Goal: Information Seeking & Learning: Compare options

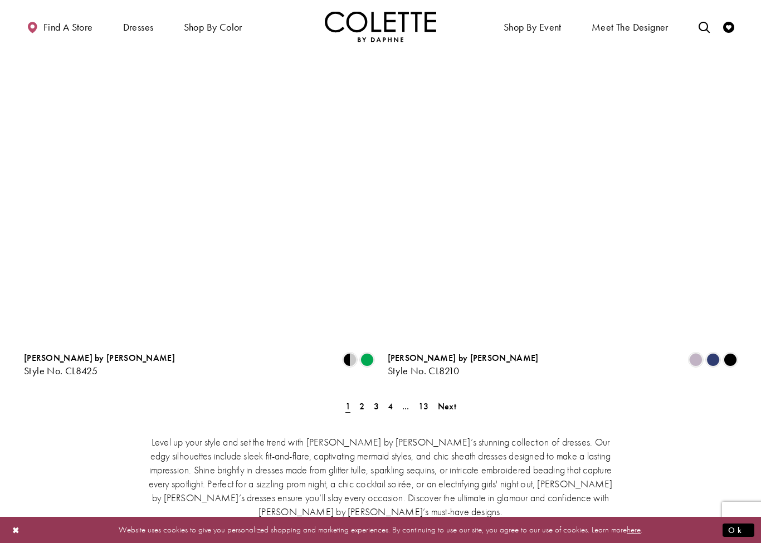
scroll to position [1935, 0]
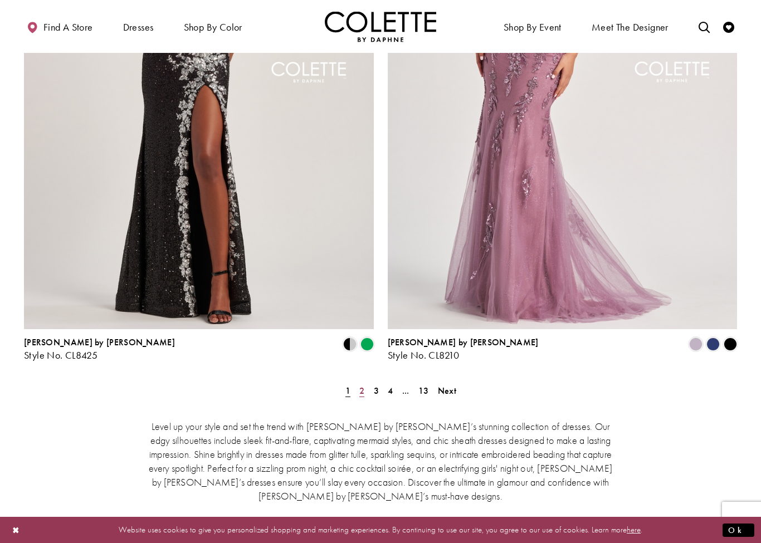
drag, startPoint x: 364, startPoint y: 336, endPoint x: 364, endPoint y: 291, distance: 44.6
click at [364, 385] on span "2" at bounding box center [361, 391] width 5 height 12
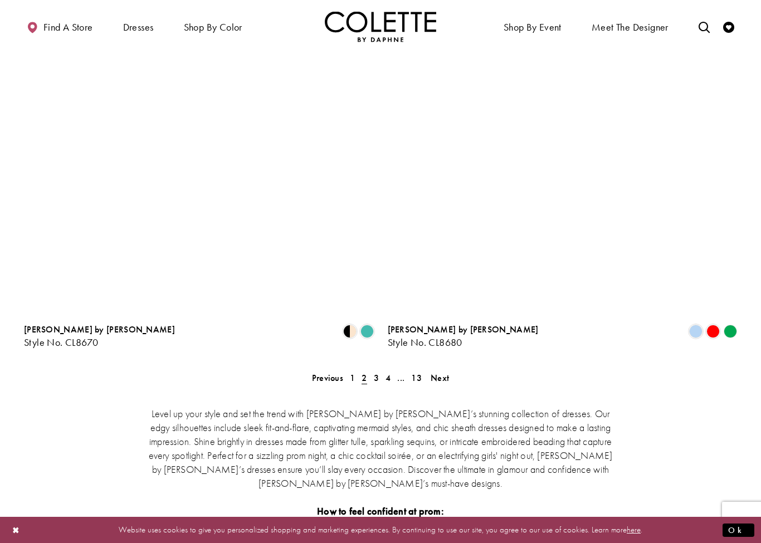
scroll to position [1983, 0]
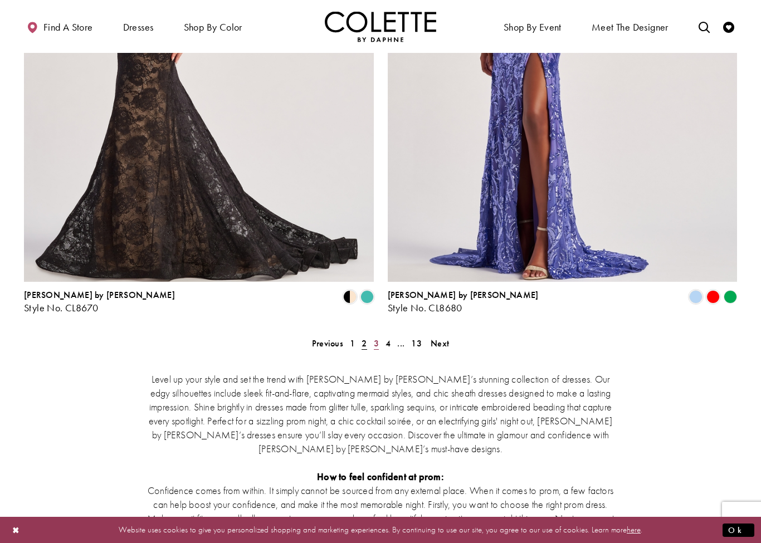
drag, startPoint x: 373, startPoint y: 292, endPoint x: 373, endPoint y: 248, distance: 44.6
click at [374, 338] on span "3" at bounding box center [376, 344] width 5 height 12
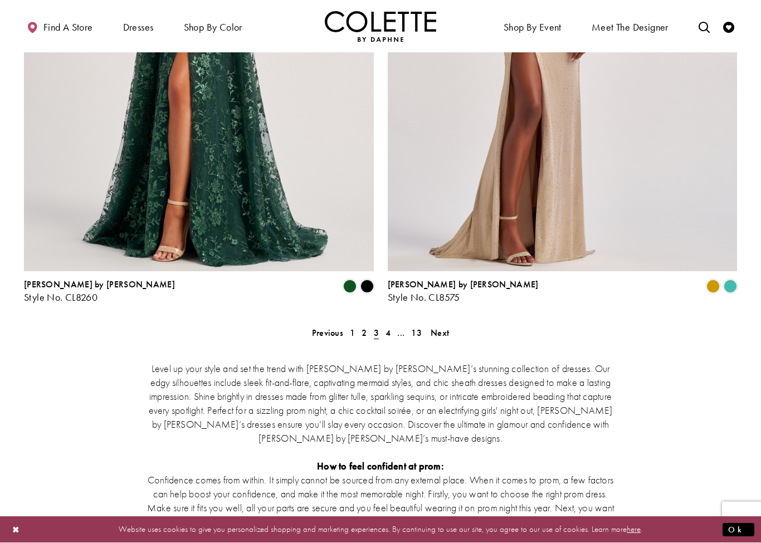
scroll to position [2005, 0]
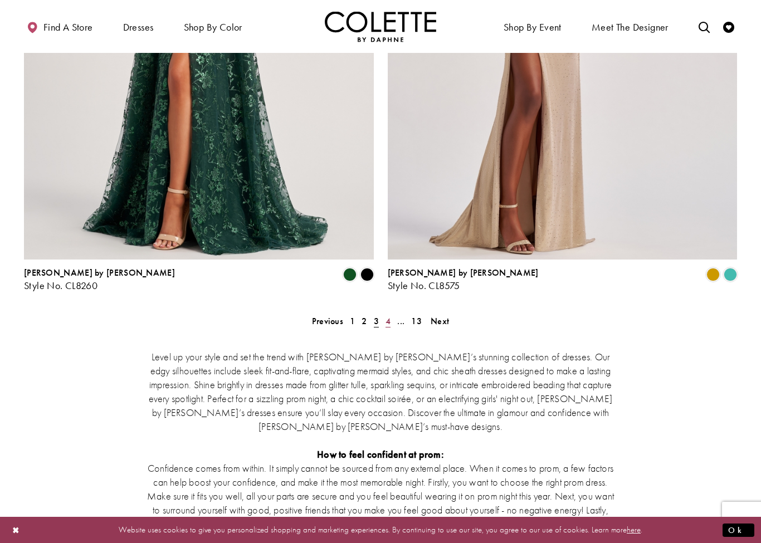
drag, startPoint x: 389, startPoint y: 267, endPoint x: 389, endPoint y: 222, distance: 44.6
click at [389, 315] on span "4" at bounding box center [387, 321] width 5 height 12
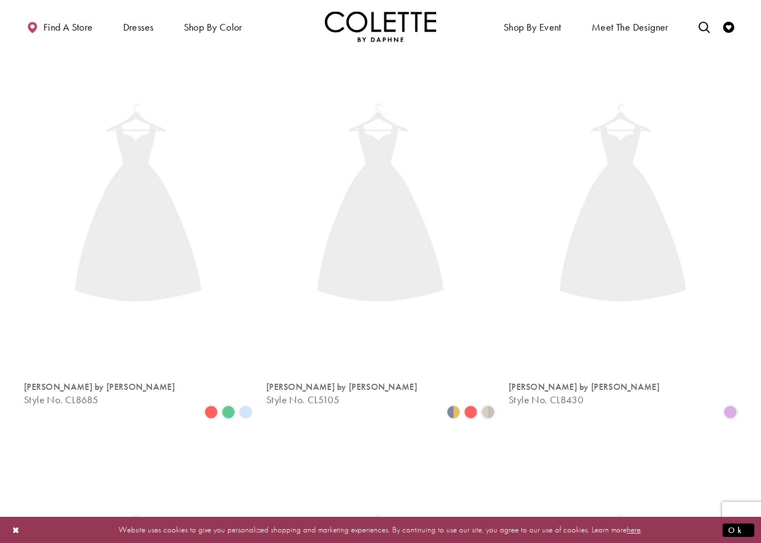
scroll to position [60, 0]
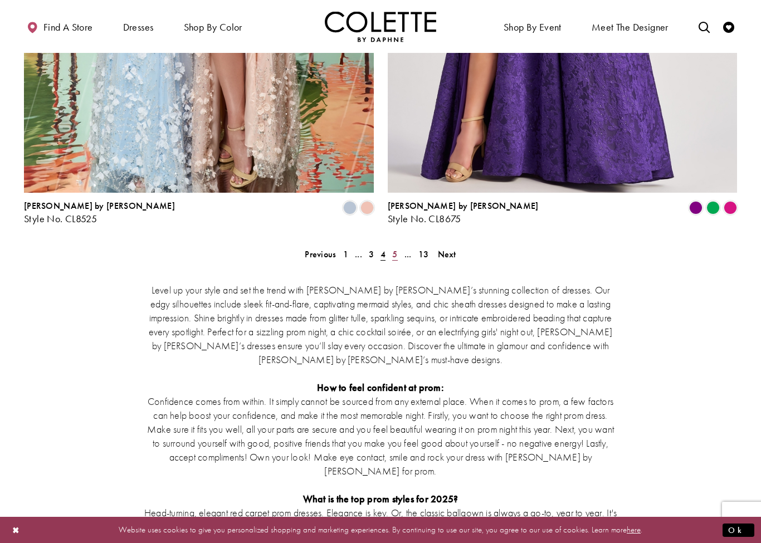
click at [395, 248] on span "5" at bounding box center [394, 254] width 5 height 12
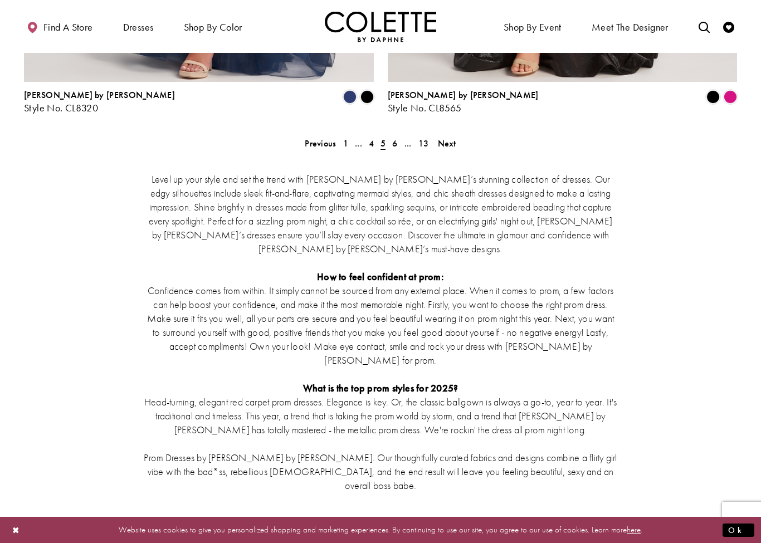
scroll to position [1911, 0]
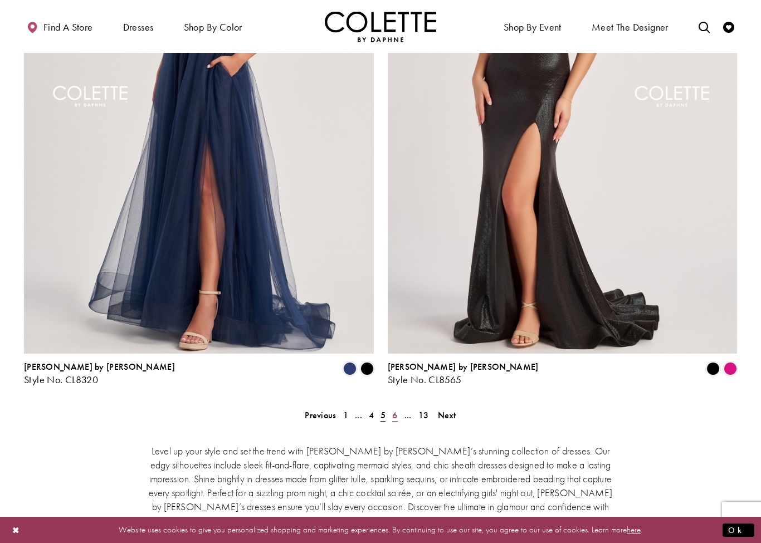
click at [399, 407] on link "6" at bounding box center [395, 415] width 12 height 16
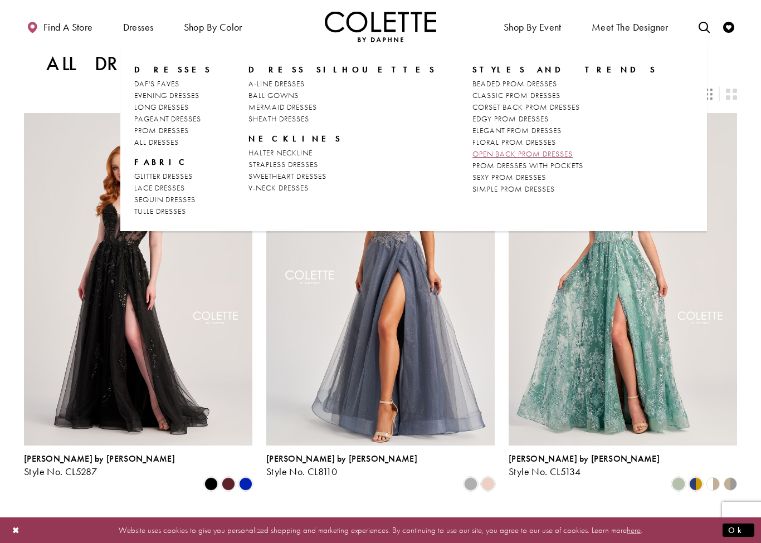
click at [472, 157] on span "OPEN BACK PROM DRESSES" at bounding box center [522, 154] width 100 height 10
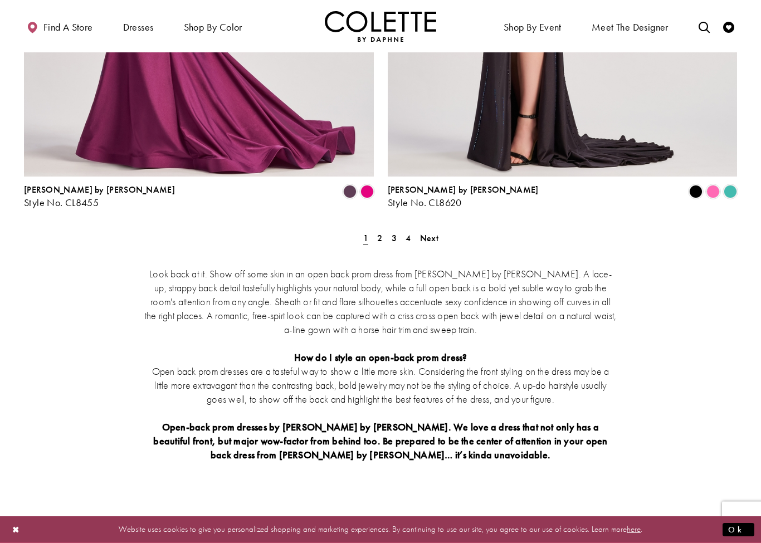
scroll to position [2107, 0]
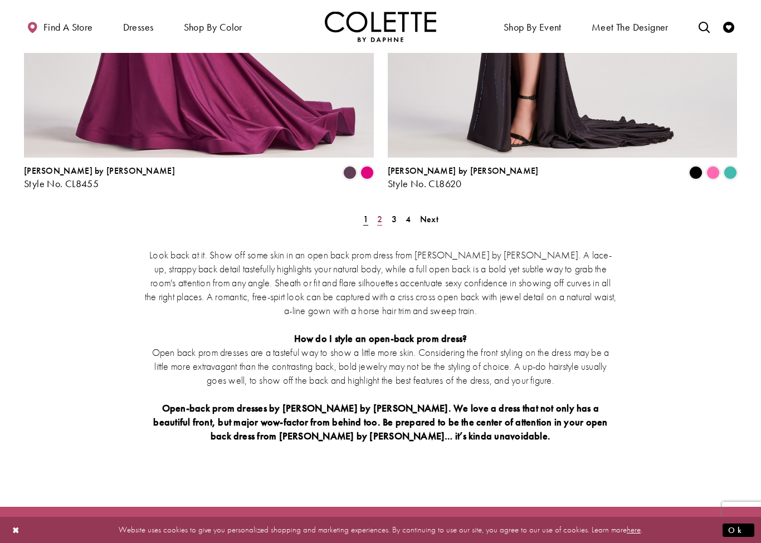
click at [382, 213] on span "2" at bounding box center [379, 219] width 5 height 12
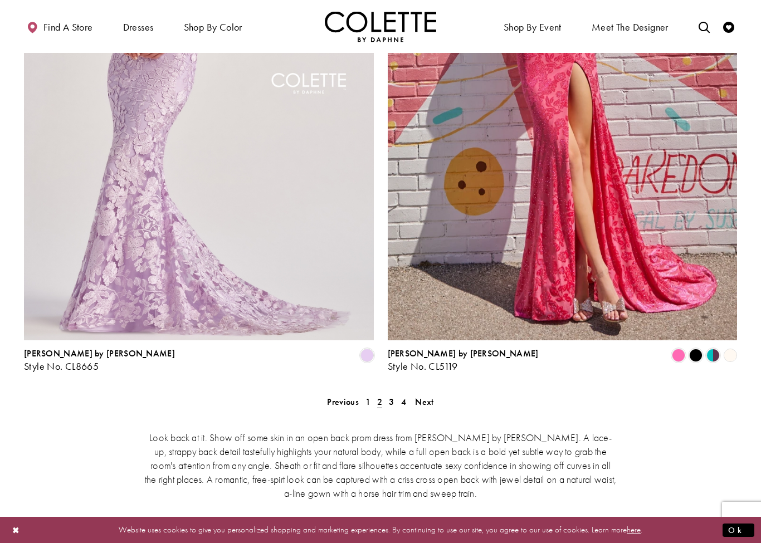
scroll to position [1931, 0]
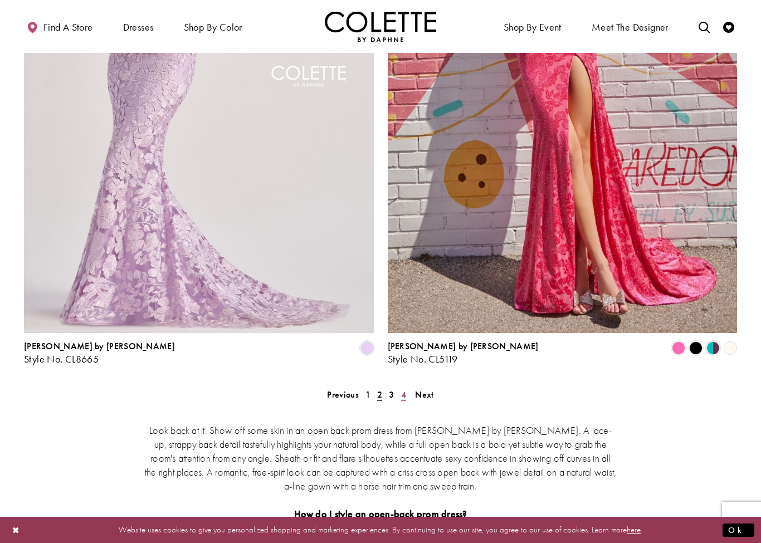
click at [404, 389] on span "4" at bounding box center [403, 395] width 5 height 12
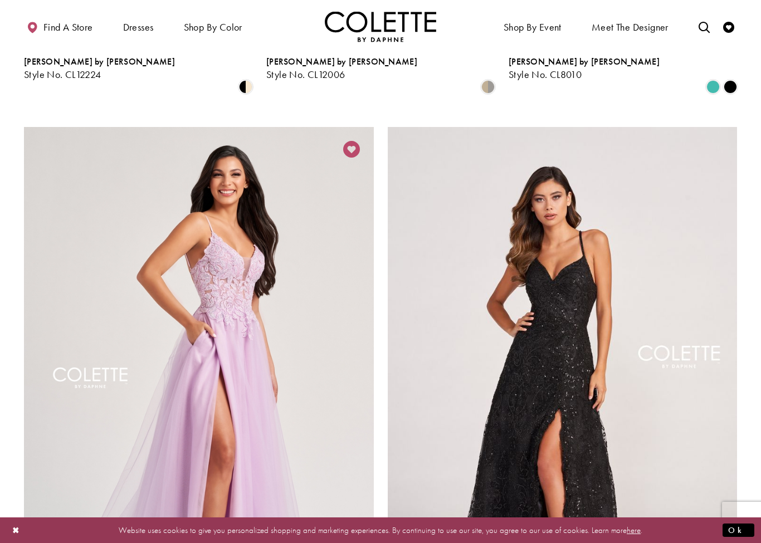
scroll to position [674, 0]
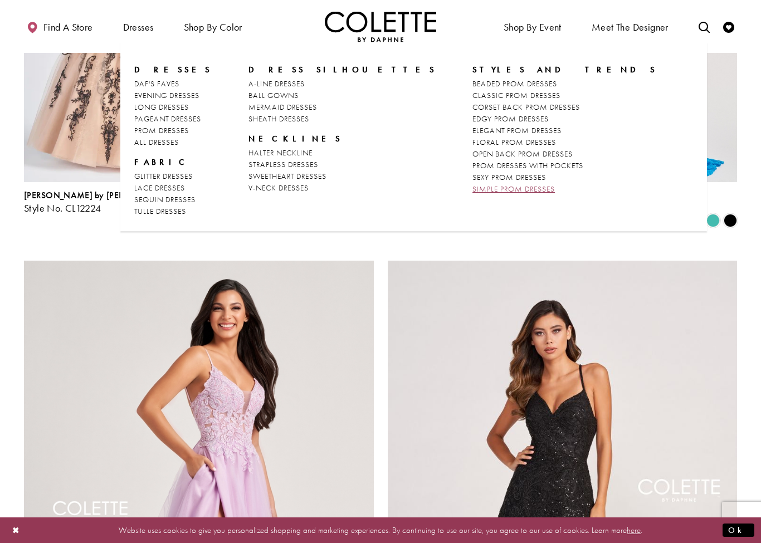
click at [472, 191] on span "SIMPLE PROM DRESSES" at bounding box center [513, 189] width 82 height 10
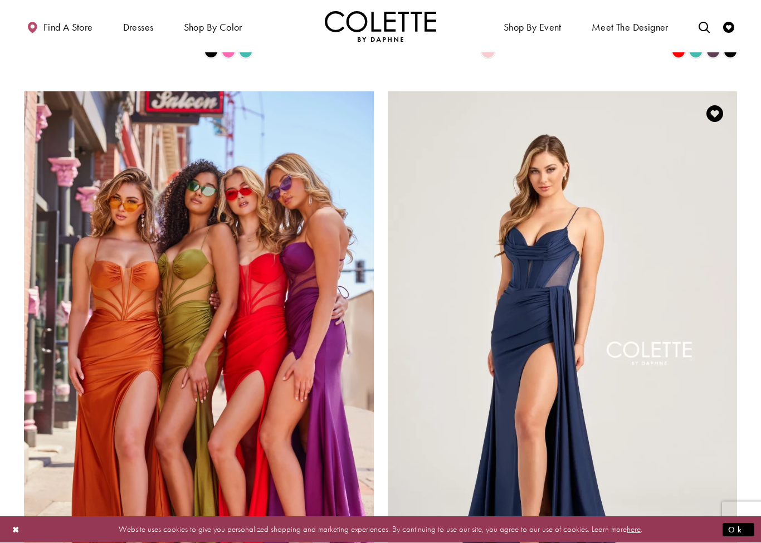
scroll to position [1829, 0]
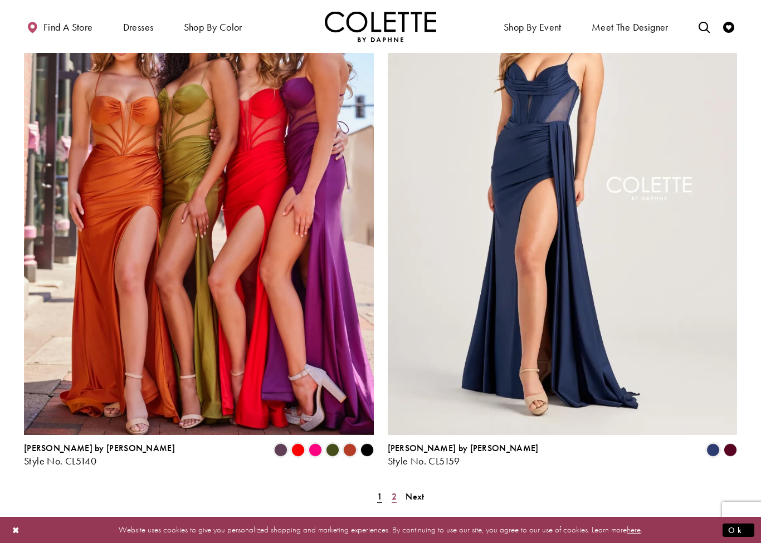
click at [392, 491] on span "2" at bounding box center [394, 497] width 5 height 12
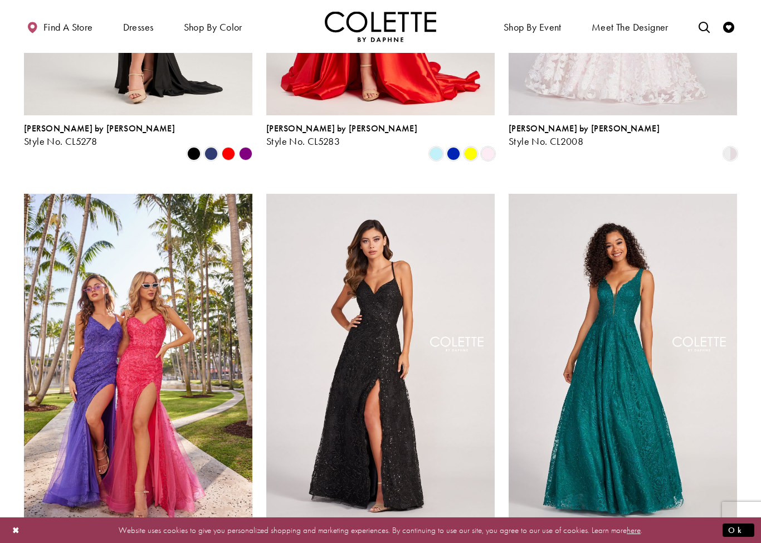
scroll to position [539, 0]
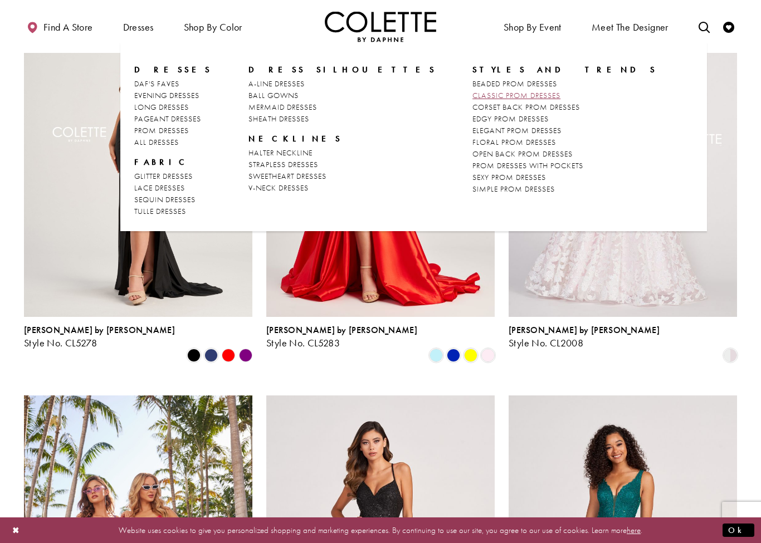
click at [472, 97] on span "CLASSIC PROM DRESSES" at bounding box center [516, 95] width 88 height 10
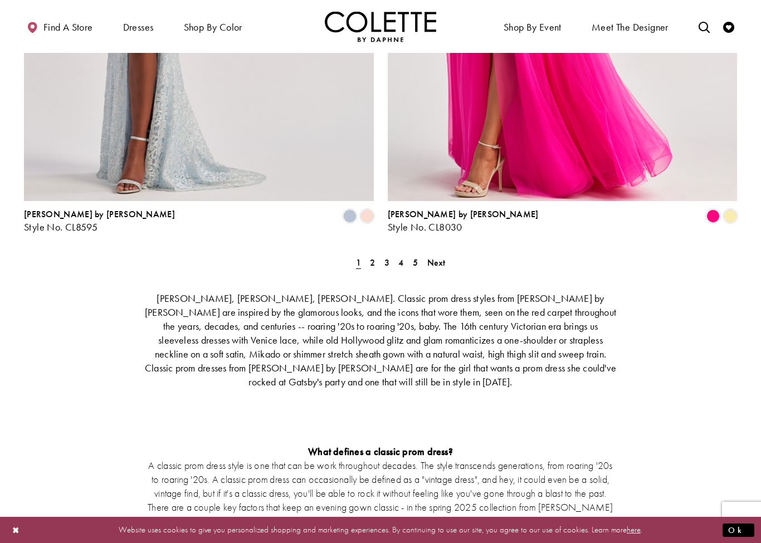
scroll to position [2080, 0]
